Goal: Information Seeking & Learning: Learn about a topic

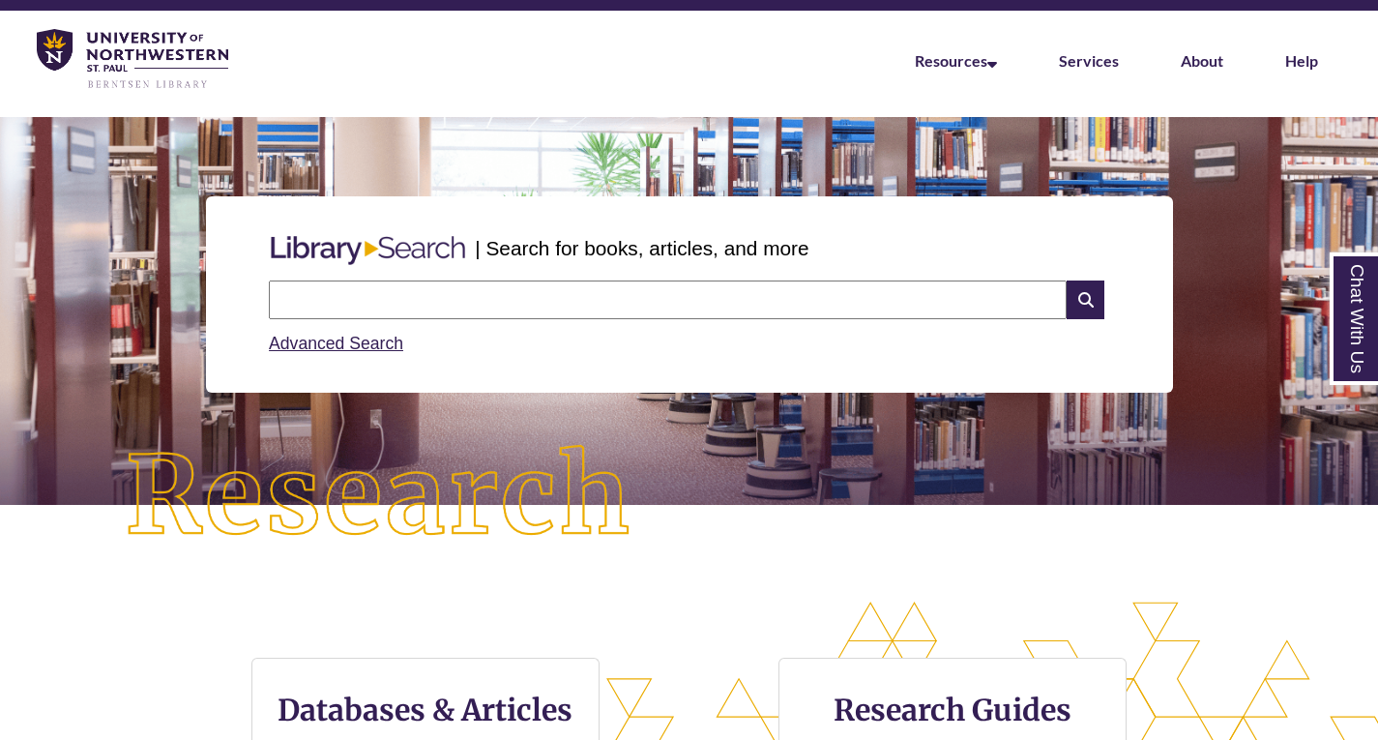
scroll to position [290, 0]
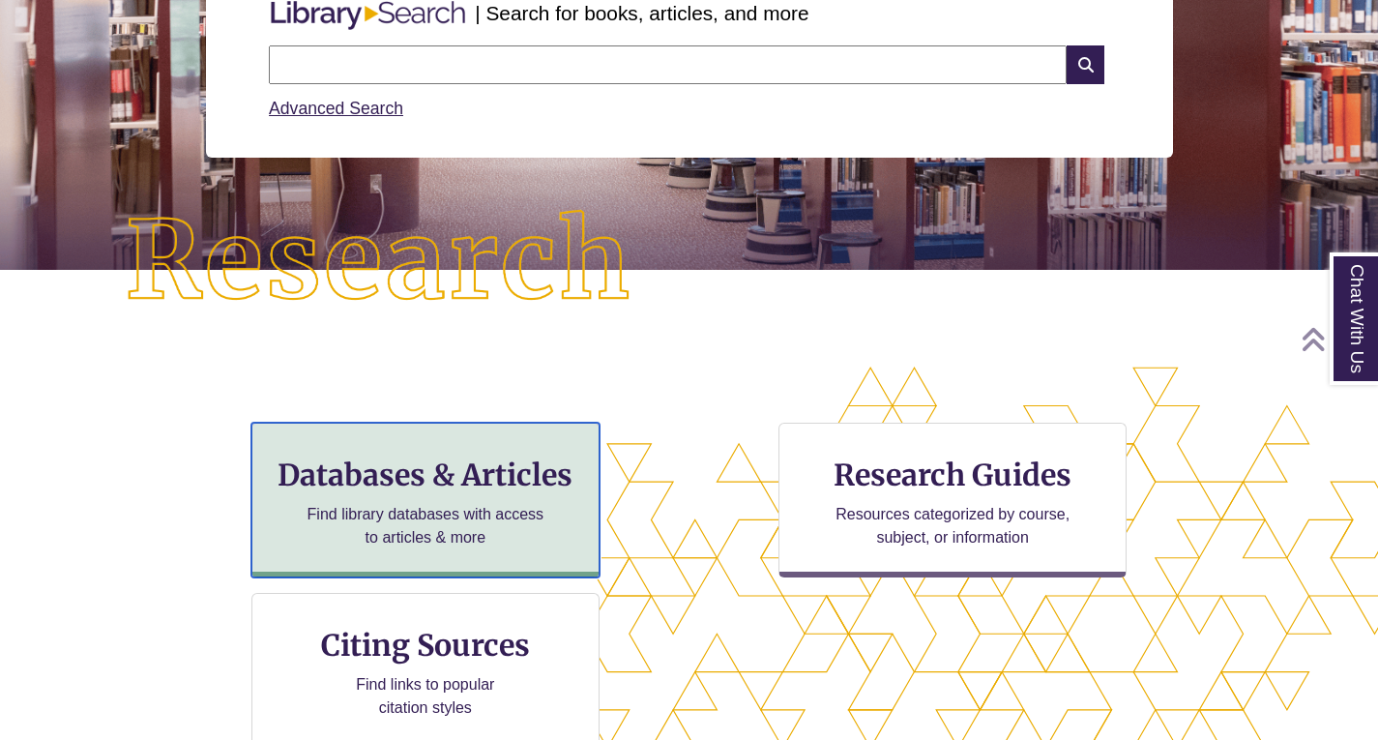
click at [308, 485] on h3 "Databases & Articles" at bounding box center [425, 474] width 315 height 37
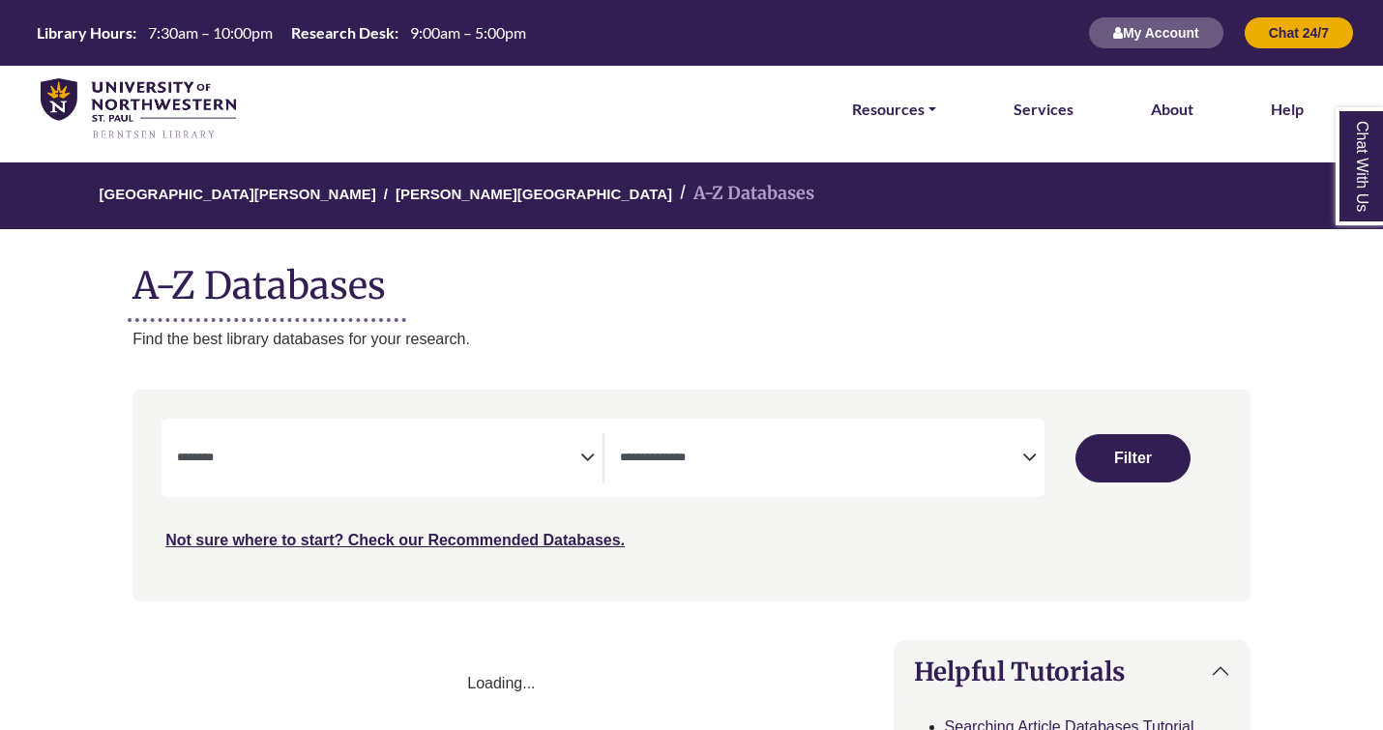
select select "Database Subject Filter"
select select "Database Types Filter"
select select "Database Subject Filter"
select select "Database Types Filter"
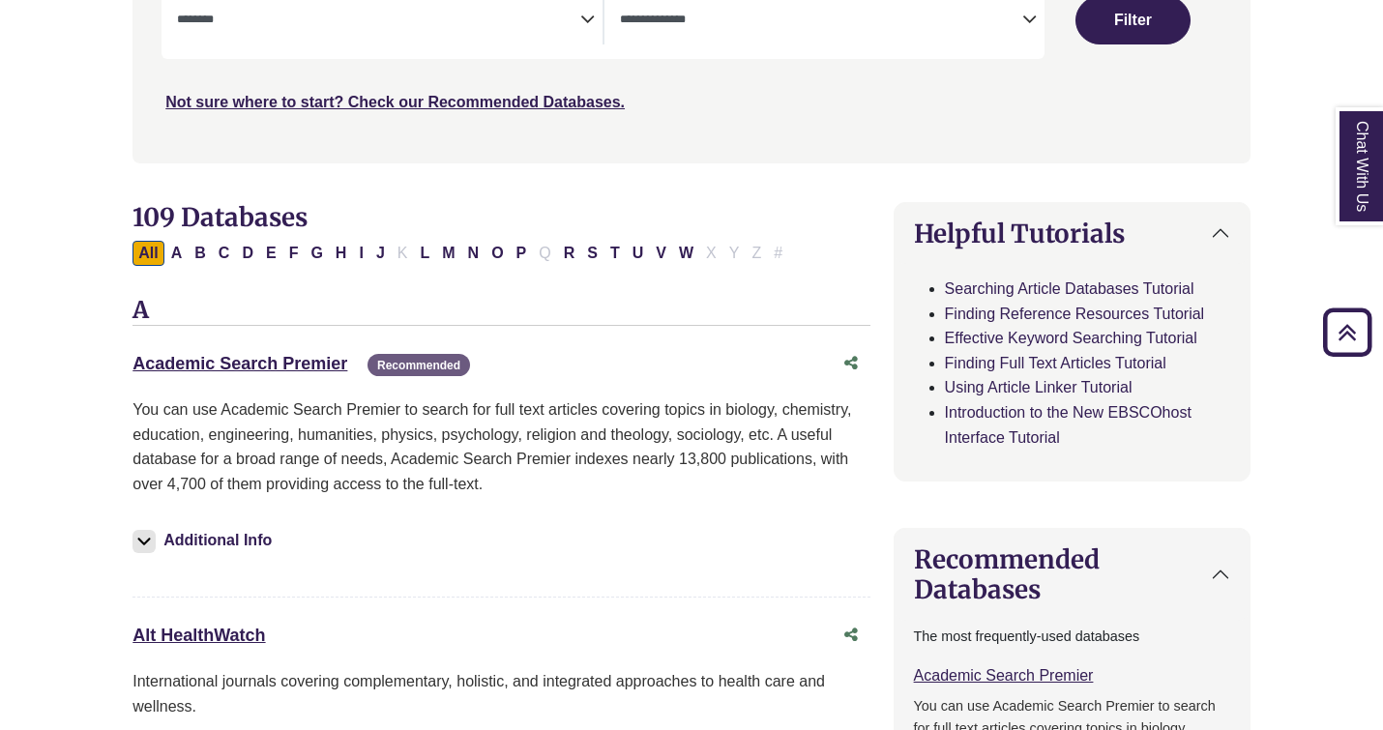
scroll to position [483, 0]
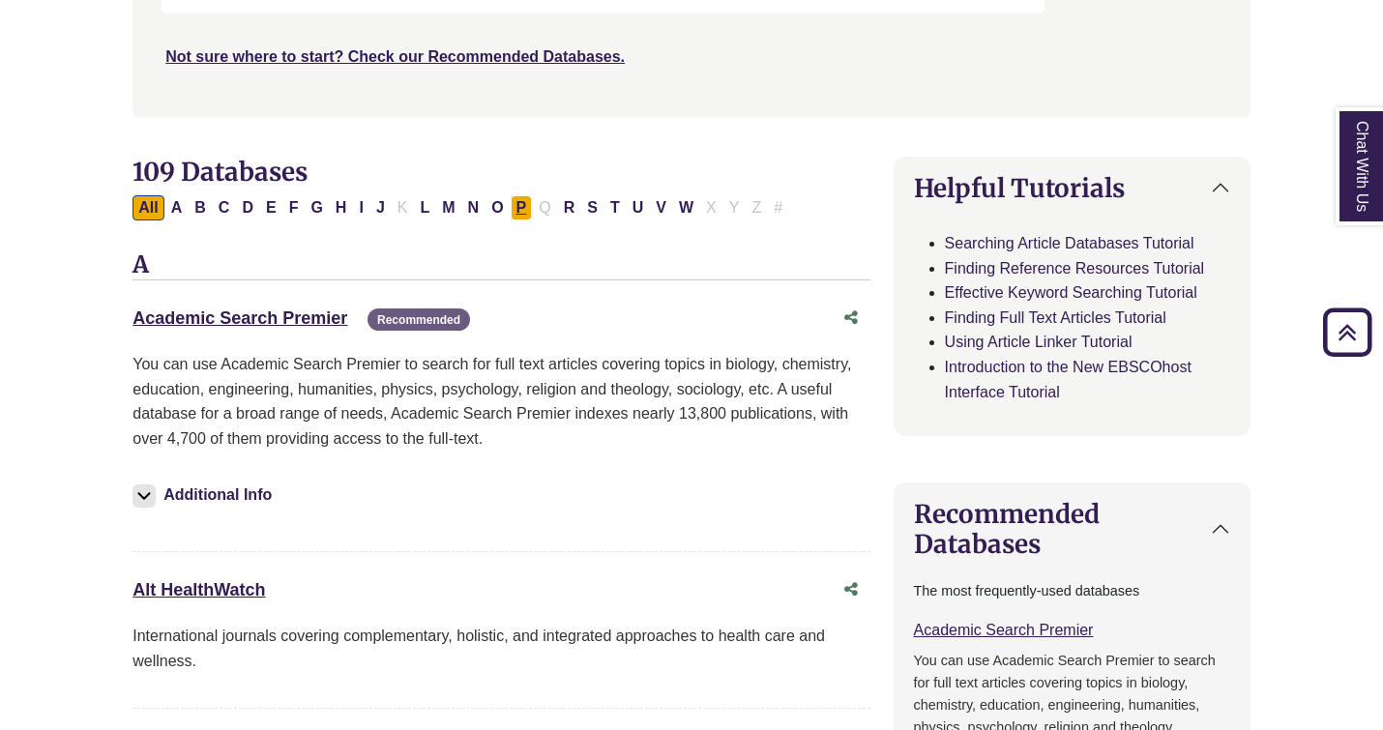
click at [525, 213] on button "P" at bounding box center [522, 207] width 22 height 25
select select "Database Subject Filter"
select select "Database Types Filter"
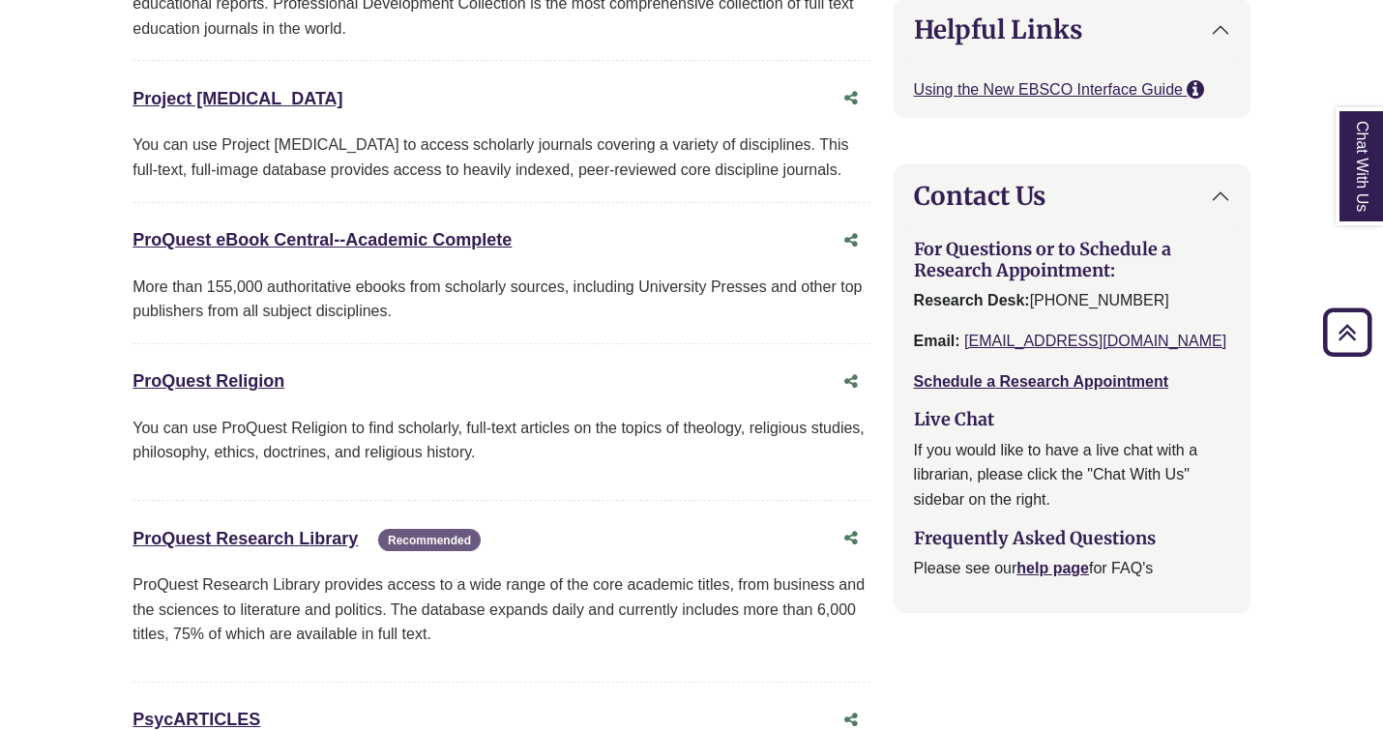
scroll to position [1837, 0]
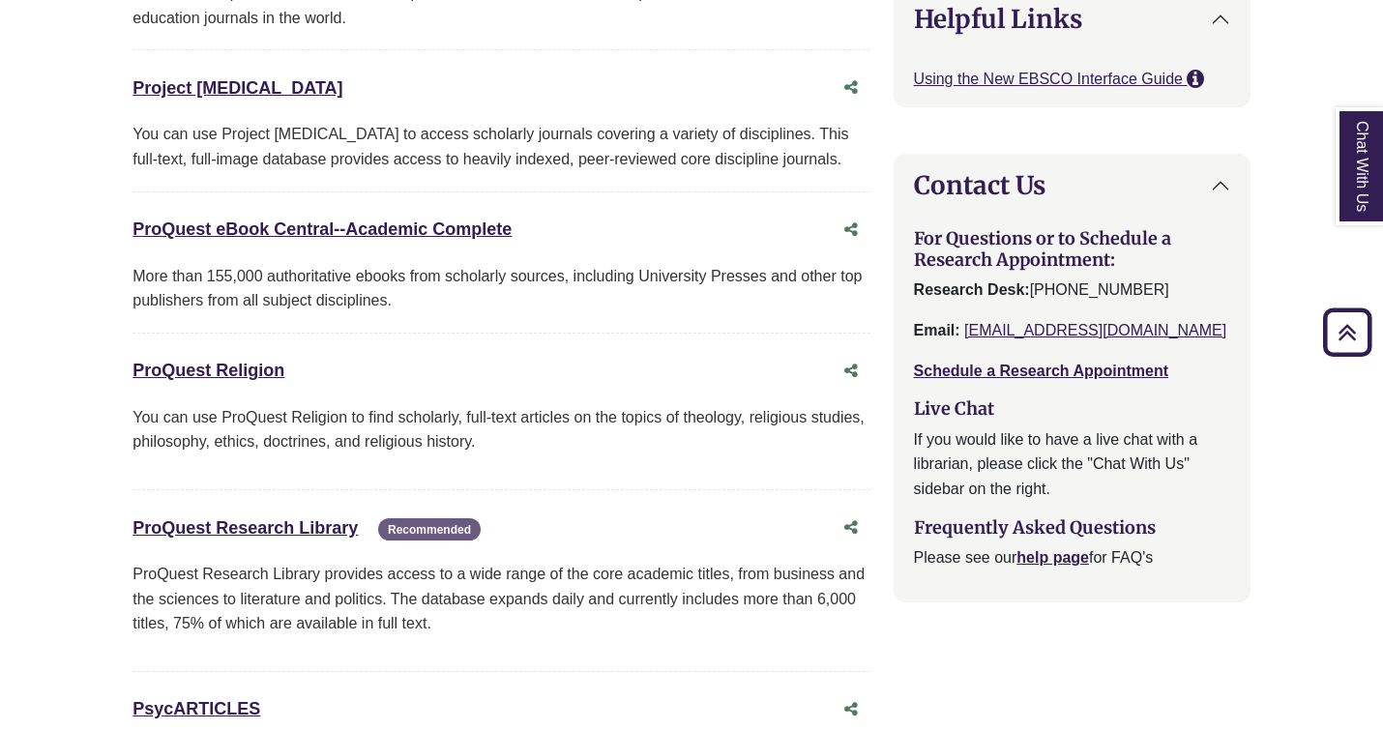
click at [266, 360] on div "ProQuest Religion This link opens in a new window" at bounding box center [481, 371] width 698 height 28
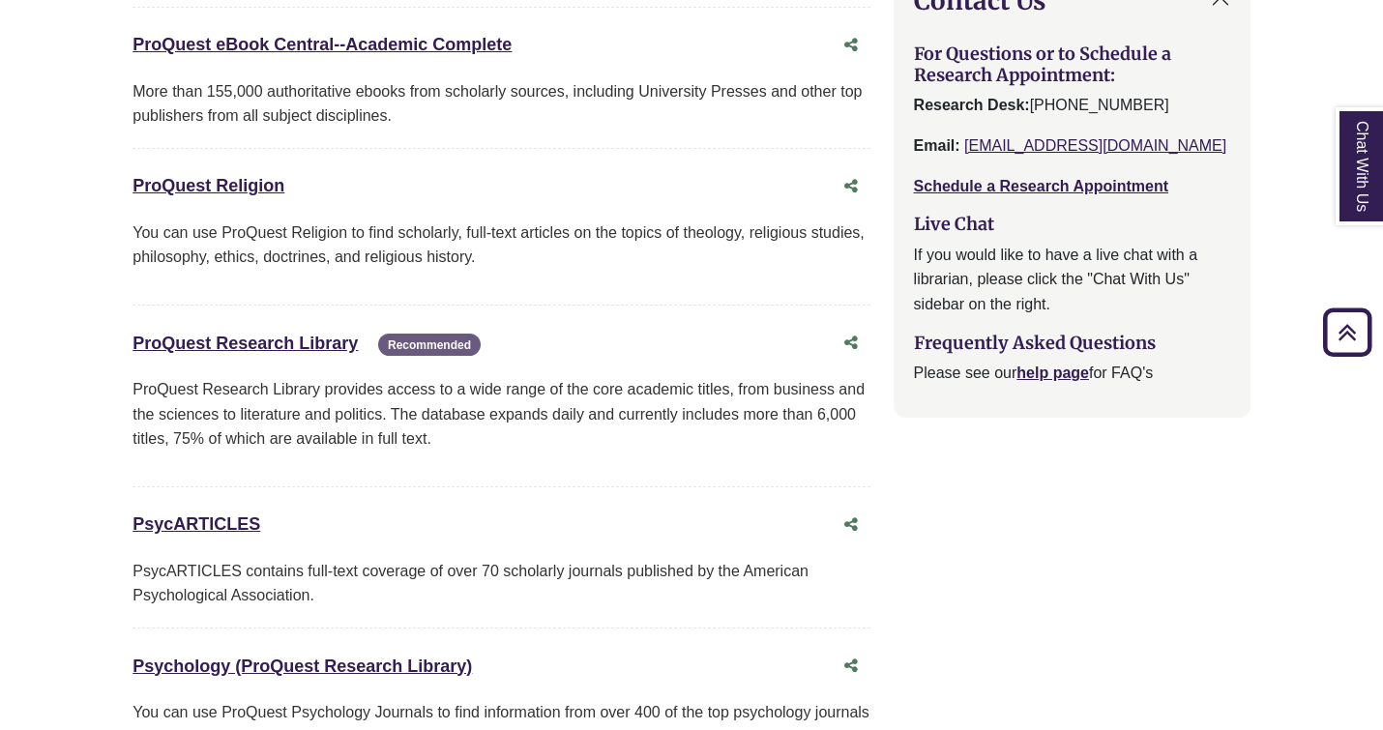
scroll to position [2031, 0]
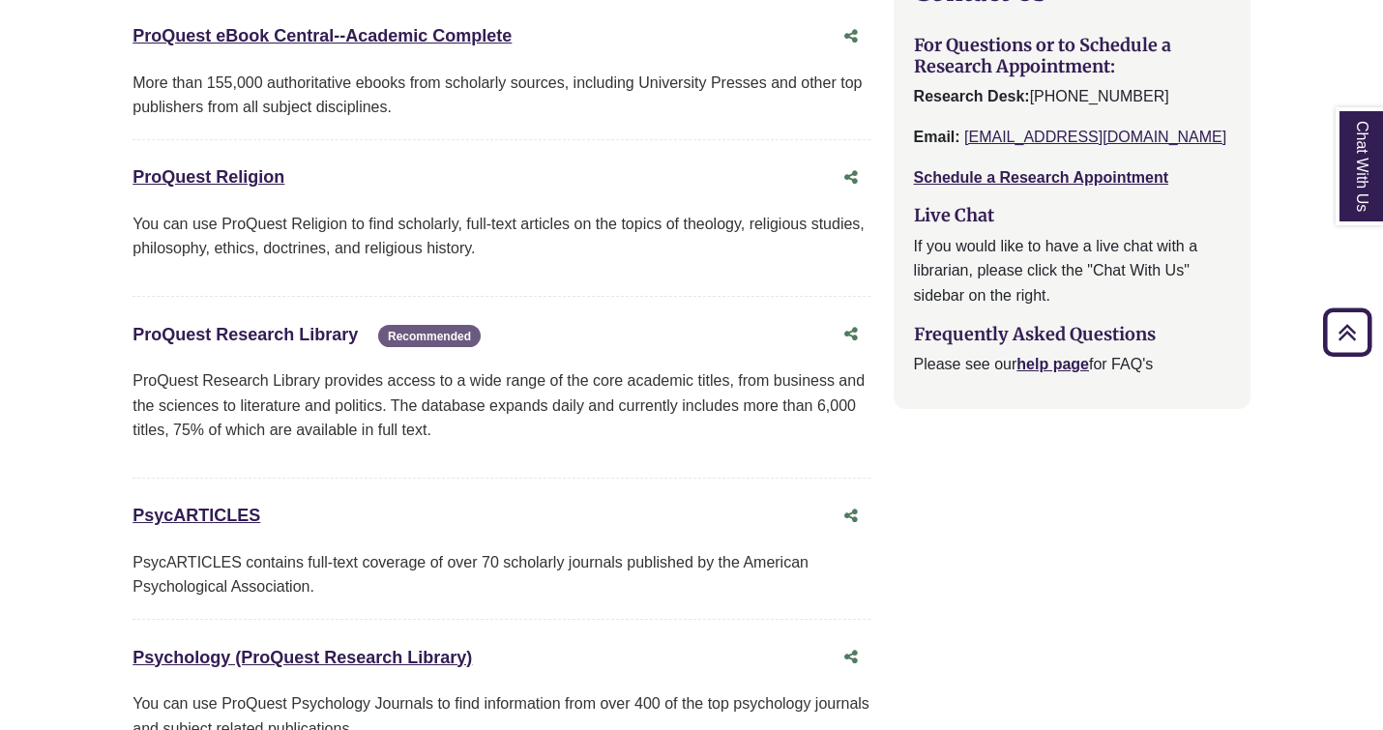
click at [330, 334] on link "ProQuest Research Library This link opens in a new window" at bounding box center [244, 334] width 225 height 19
